Goal: Find contact information: Find contact information

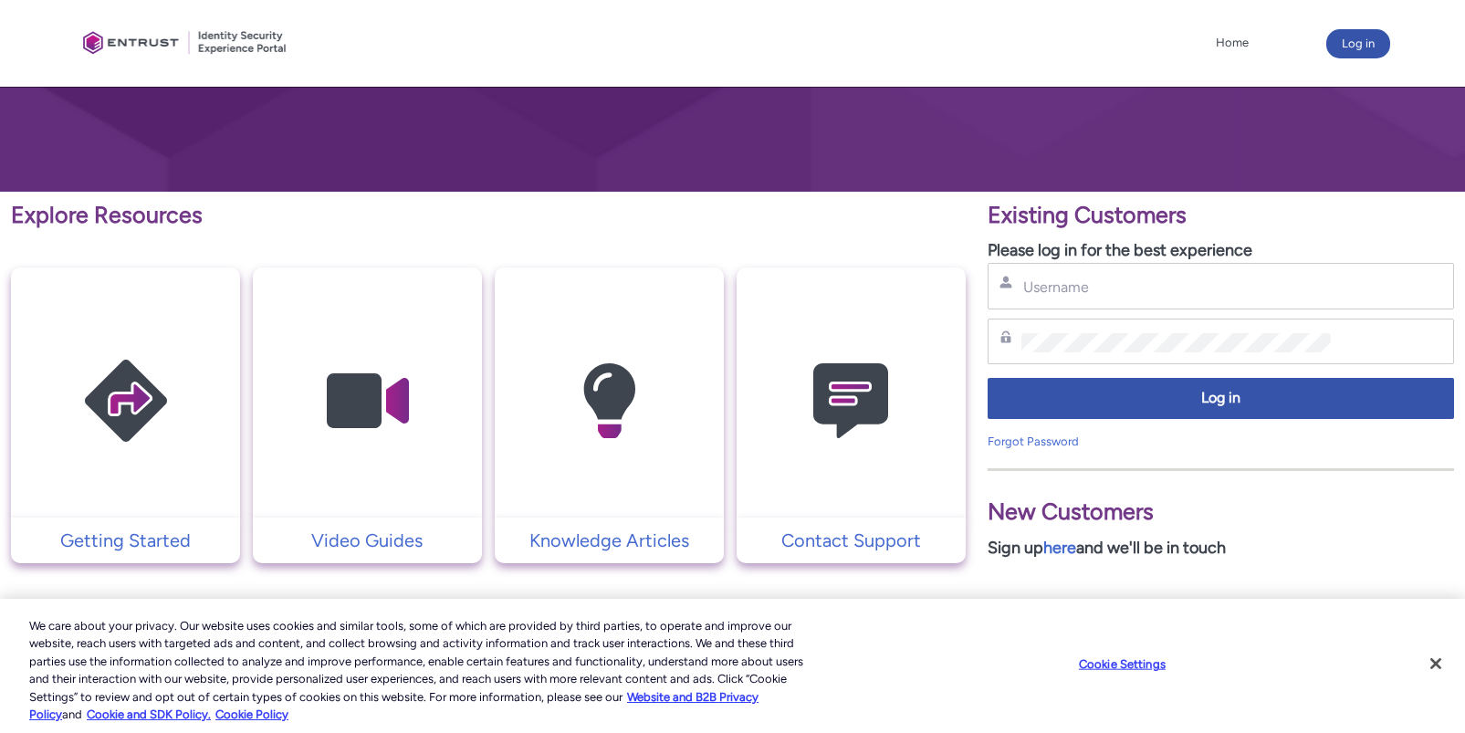
scroll to position [274, 0]
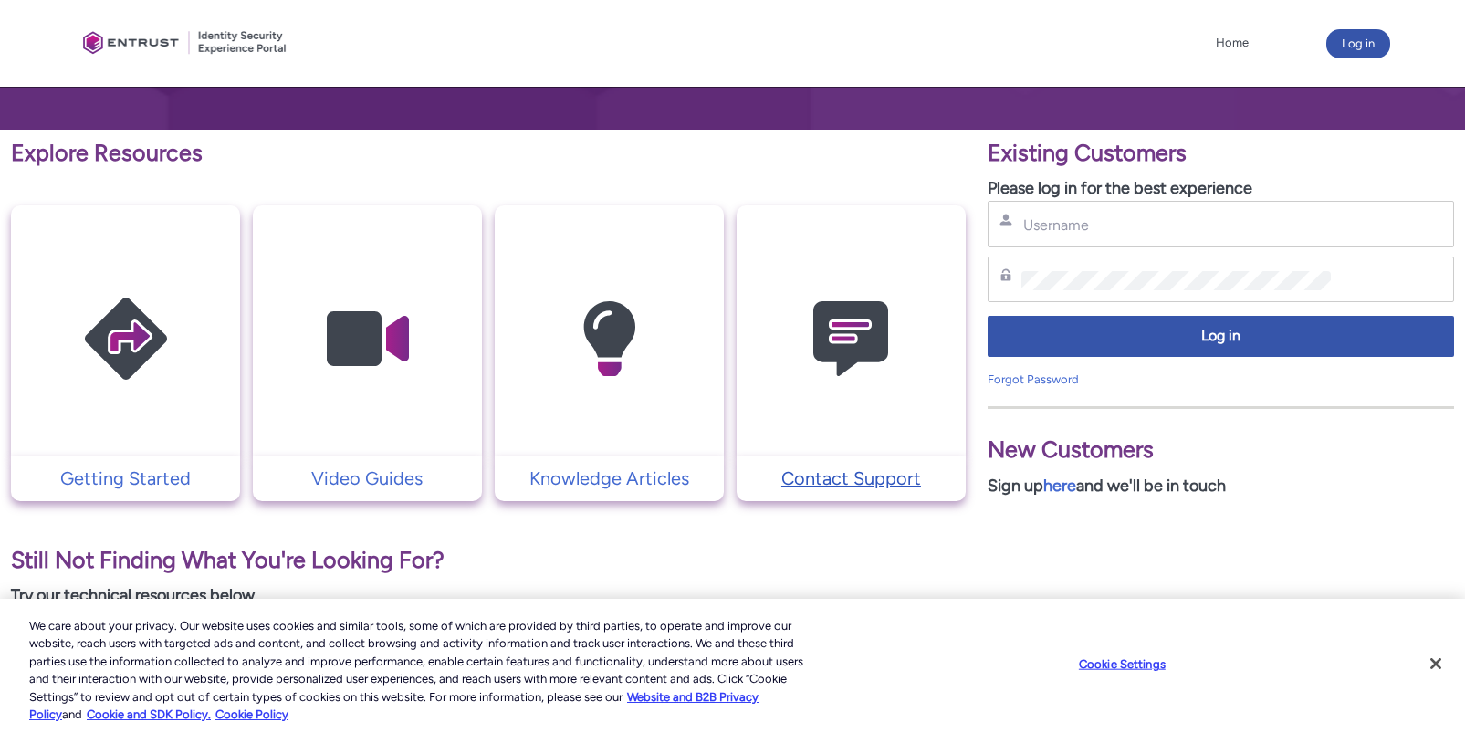
click at [893, 479] on p "Contact Support" at bounding box center [851, 478] width 211 height 27
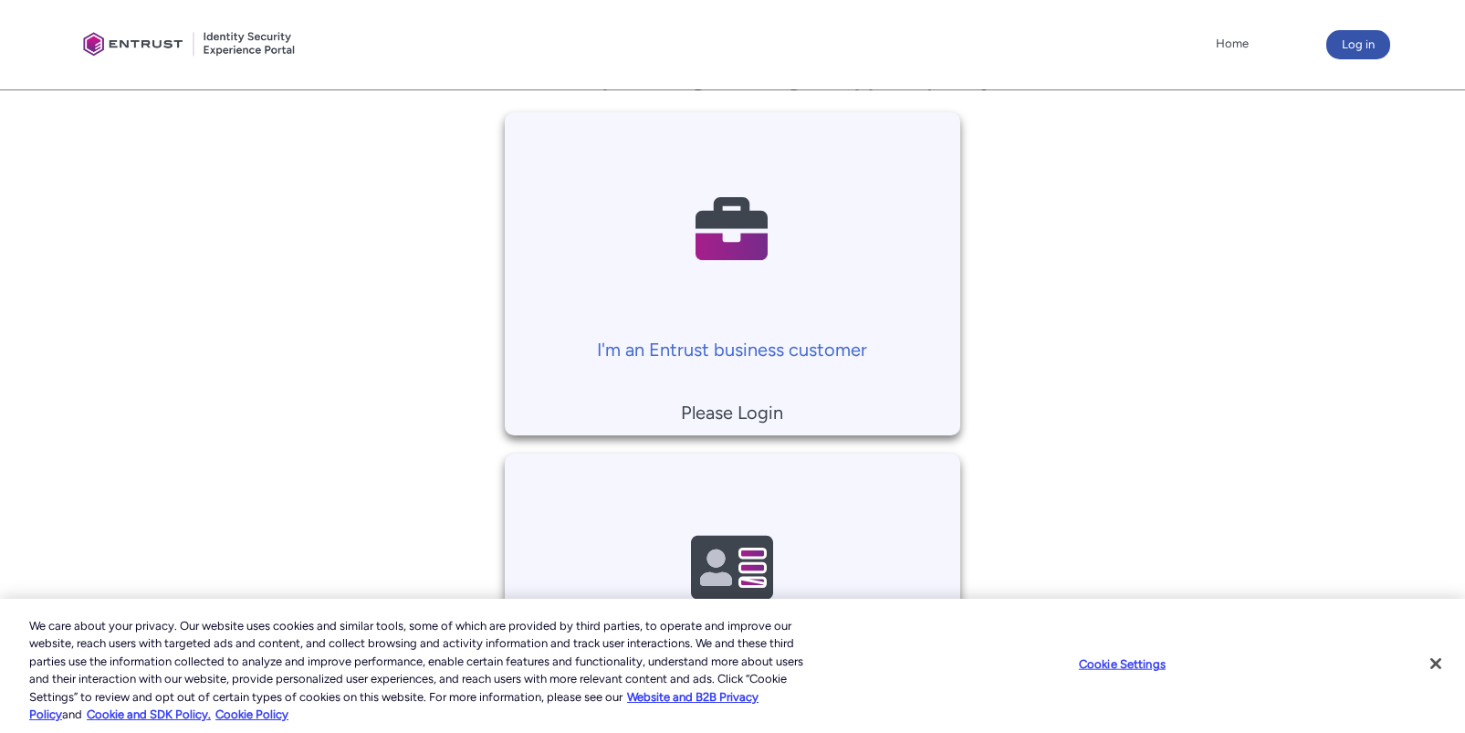
scroll to position [540, 0]
